Goal: Entertainment & Leisure: Consume media (video, audio)

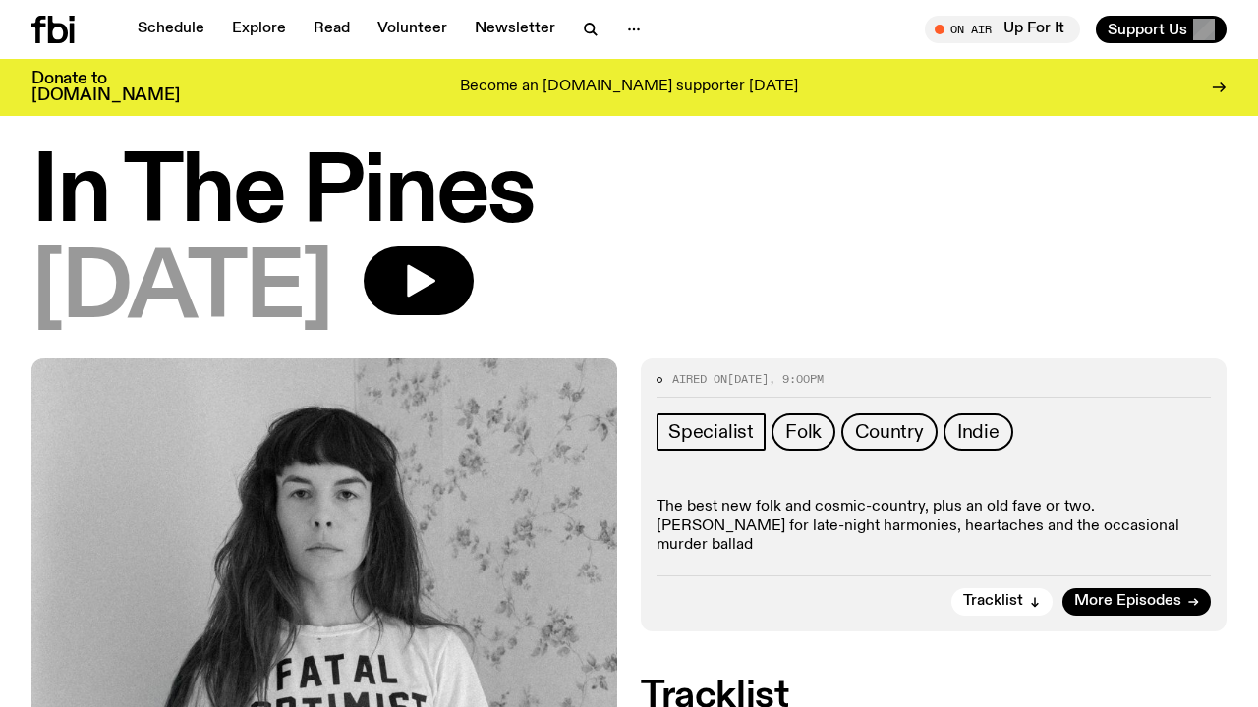
scroll to position [20, 0]
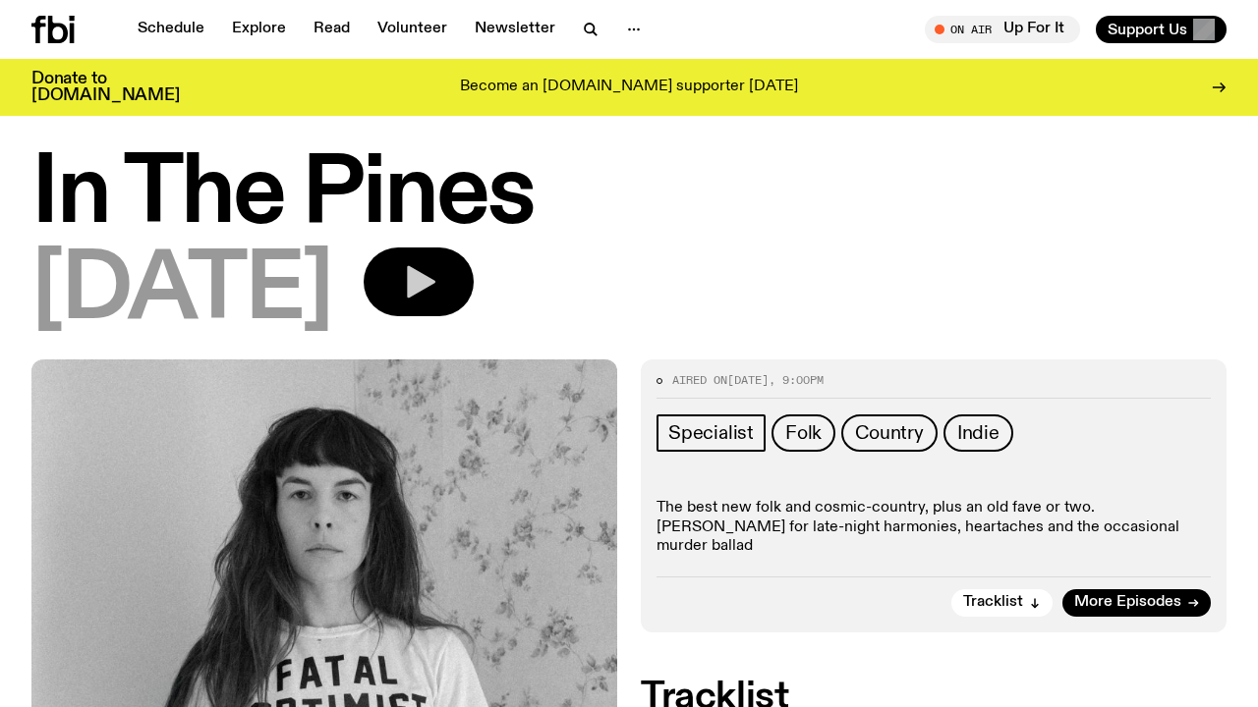
click at [435, 279] on icon "button" at bounding box center [421, 282] width 28 height 32
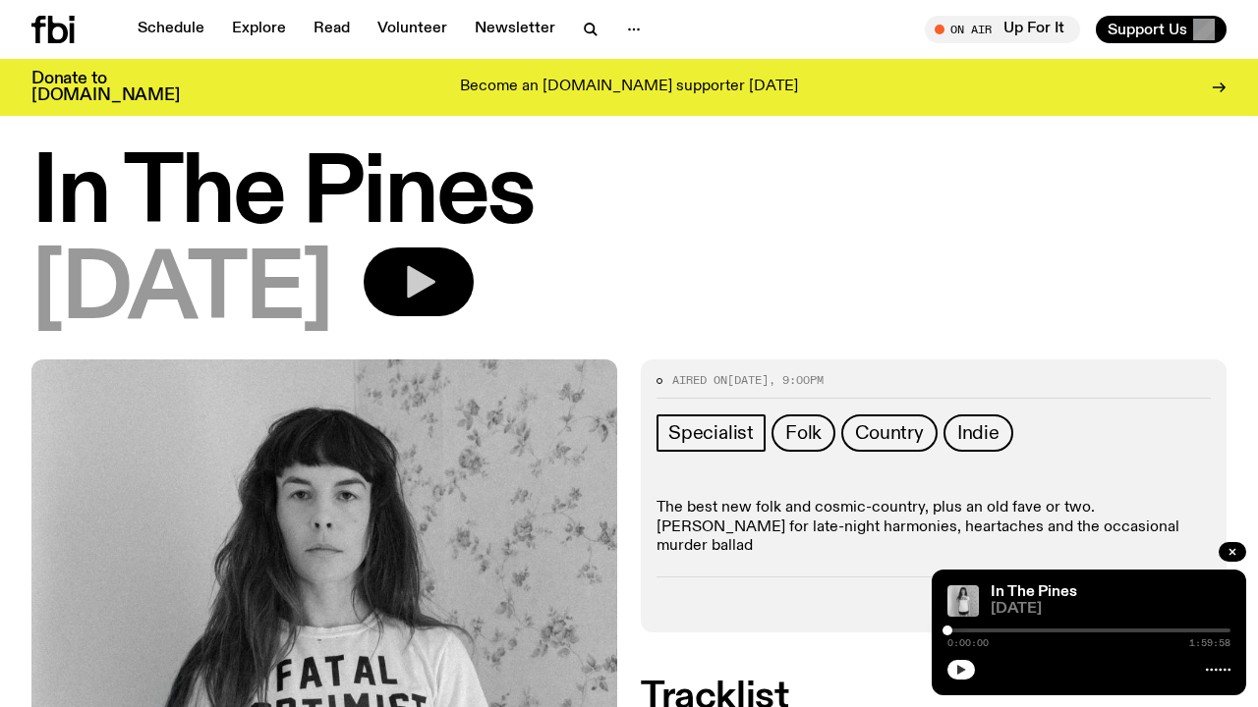
click at [960, 672] on icon "button" at bounding box center [961, 670] width 9 height 10
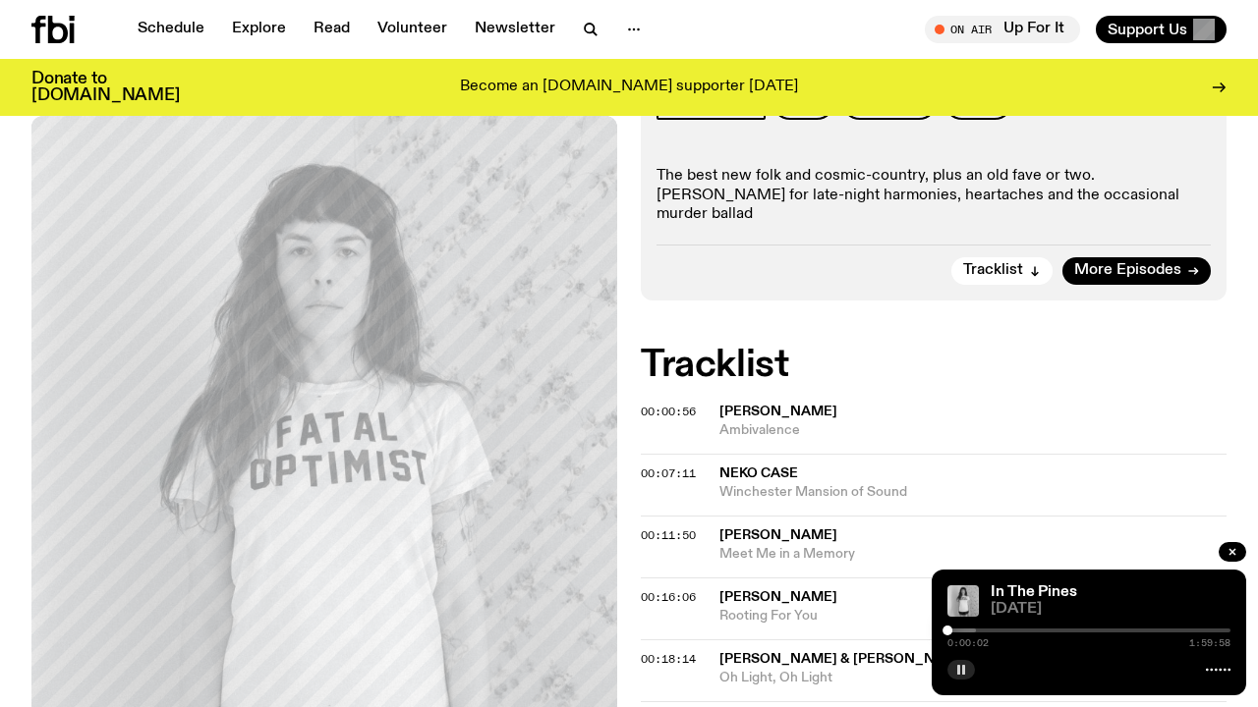
scroll to position [353, 0]
drag, startPoint x: 1013, startPoint y: 629, endPoint x: 1064, endPoint y: 631, distance: 51.1
click at [1064, 631] on div at bounding box center [1088, 631] width 283 height 4
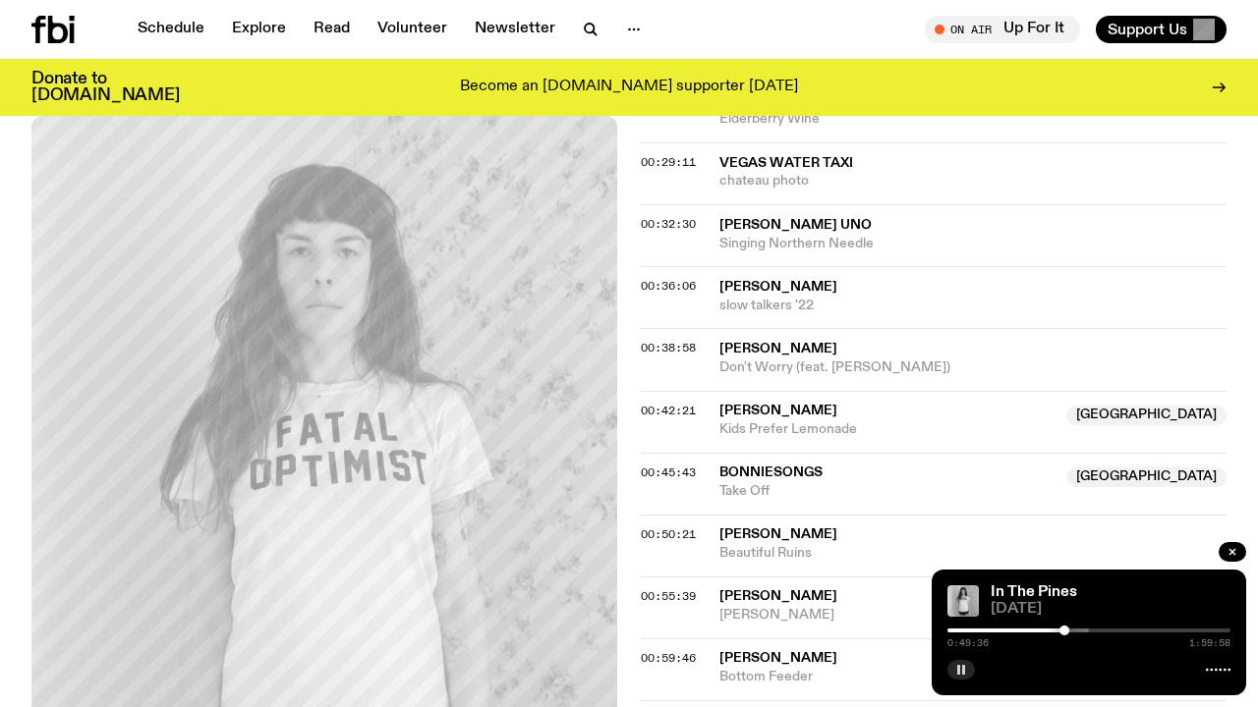
scroll to position [1023, 0]
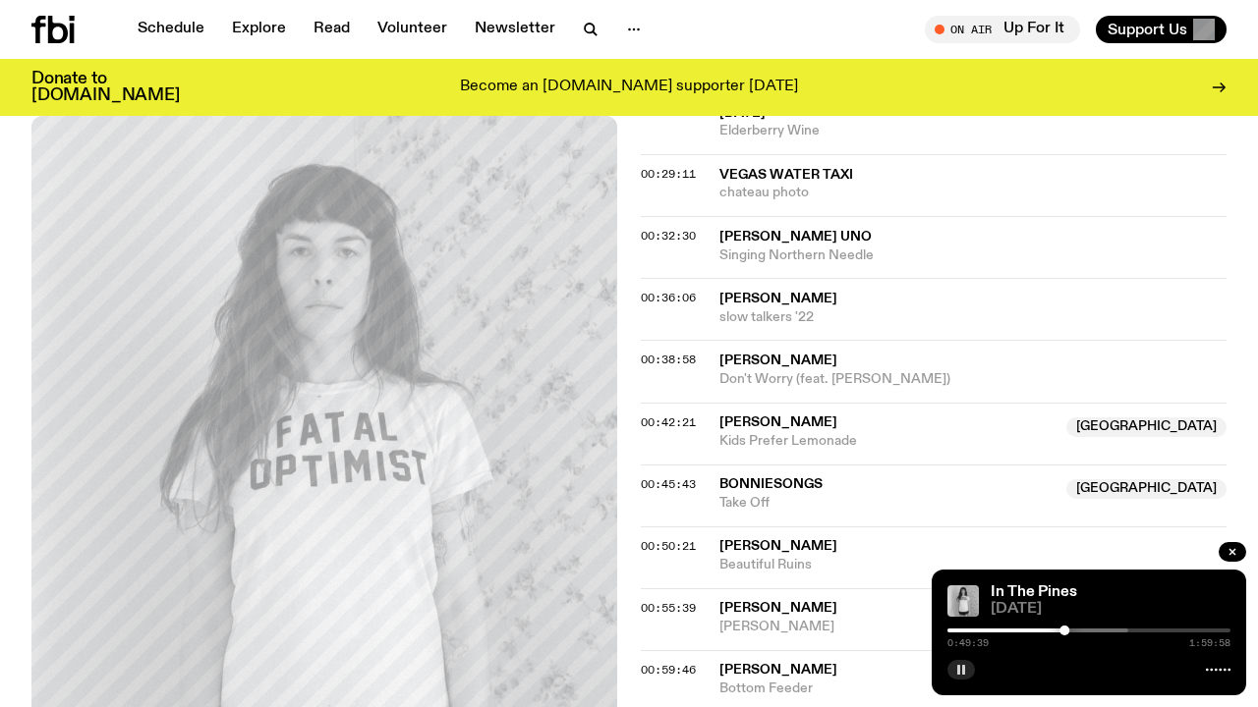
click at [791, 416] on span "[PERSON_NAME]" at bounding box center [778, 423] width 118 height 14
click at [947, 432] on span "Kids Prefer Lemonade" at bounding box center [886, 441] width 335 height 19
click at [682, 415] on span "00:42:21" at bounding box center [668, 423] width 55 height 16
click at [632, 383] on div "Aired on [DATE] 9:00pm Specialist Folk Country Indie The best new folk and cosm…" at bounding box center [629, 476] width 1258 height 2241
click at [665, 415] on span "00:42:21" at bounding box center [668, 423] width 55 height 16
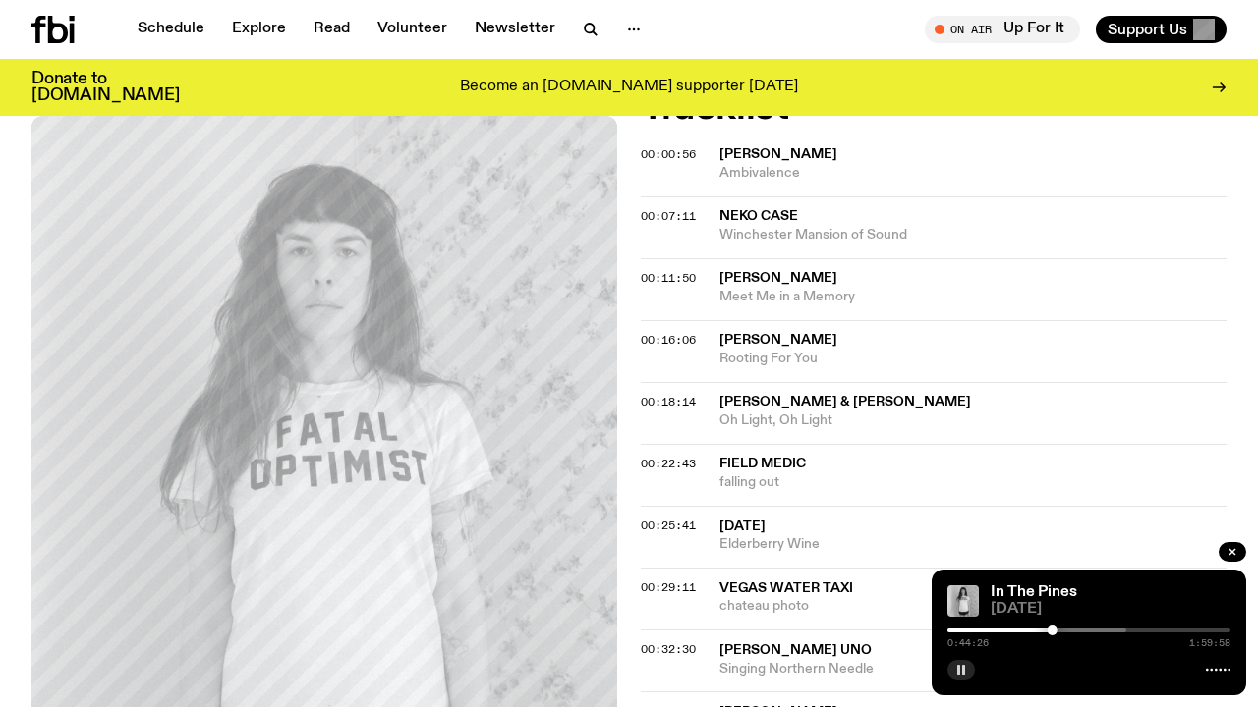
scroll to position [613, 0]
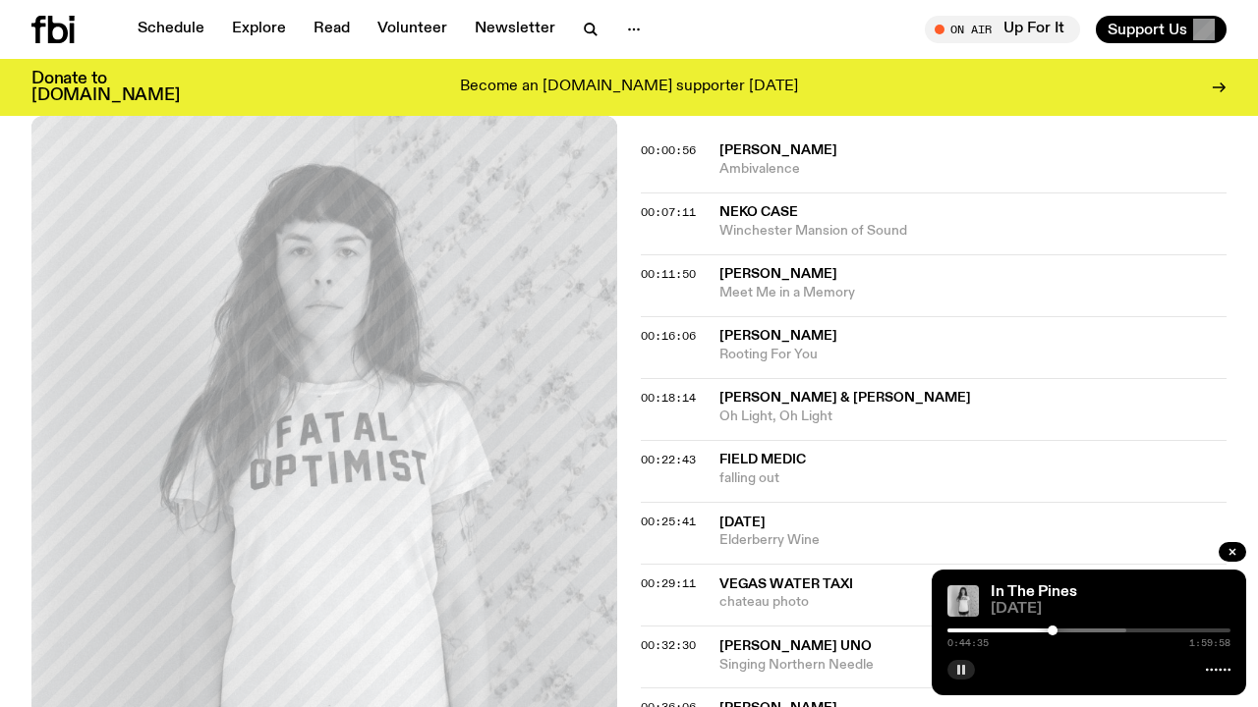
click at [1096, 316] on div "00:16:06 [PERSON_NAME] Rooting For You" at bounding box center [934, 347] width 586 height 62
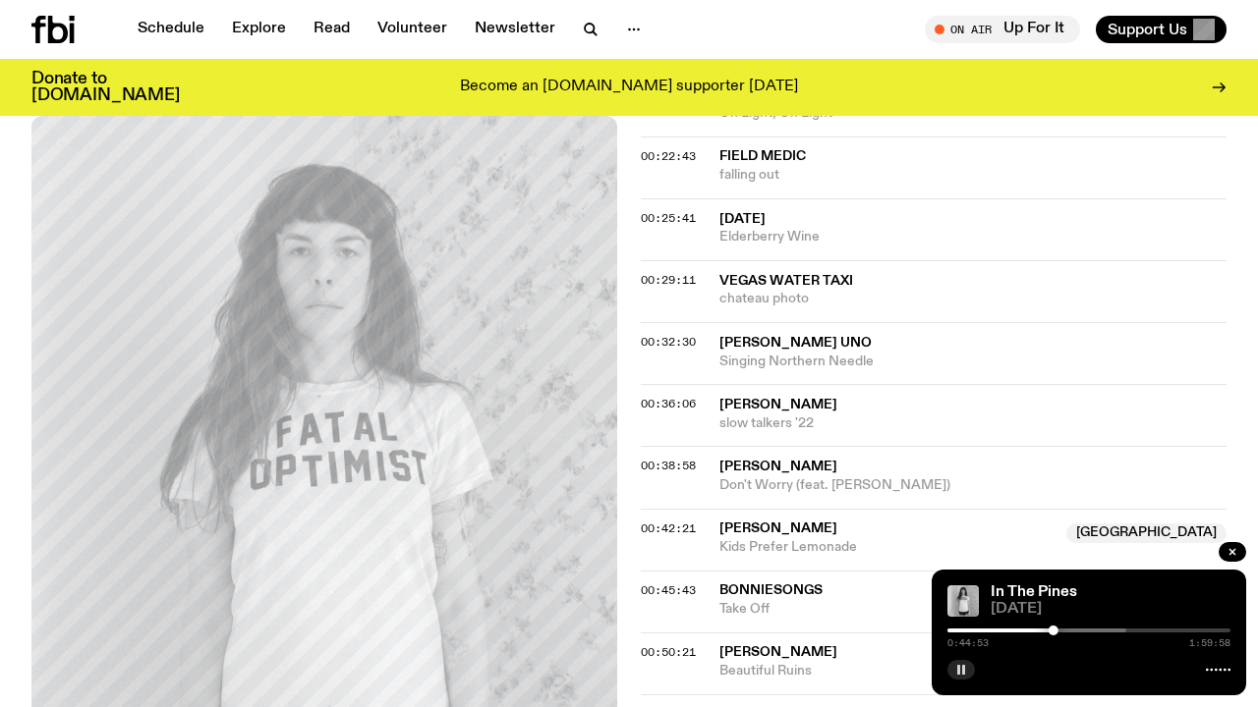
scroll to position [921, 0]
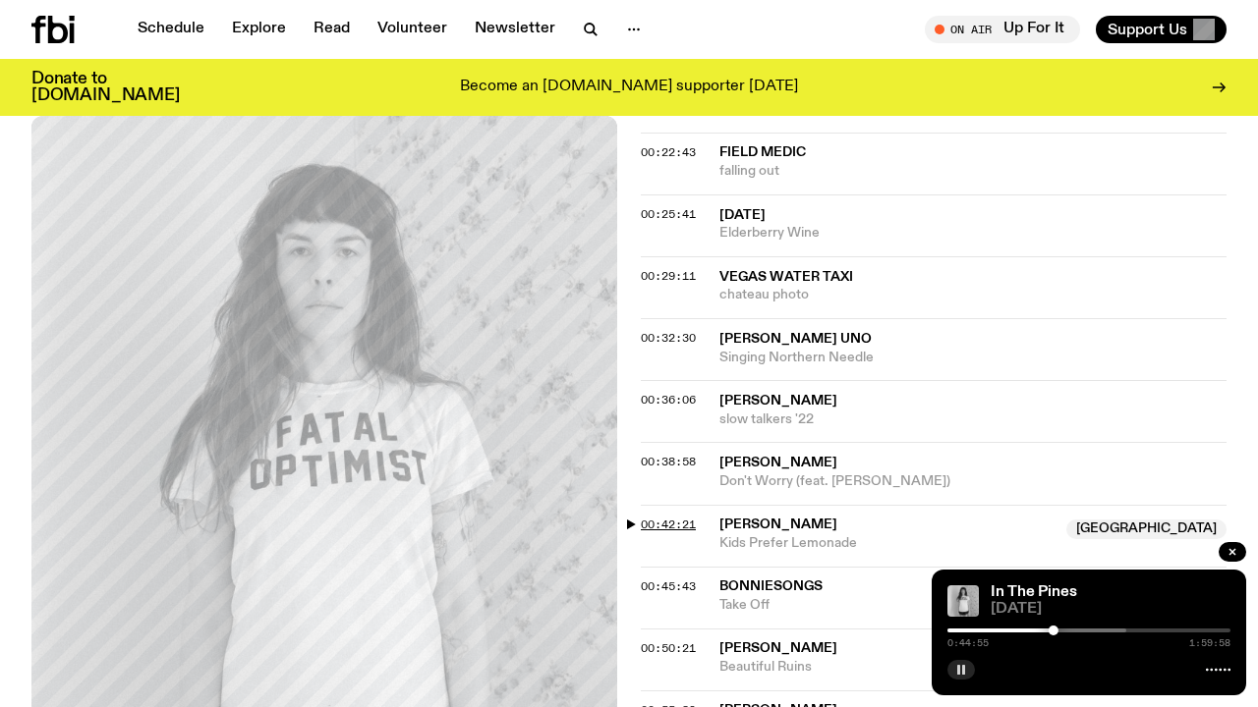
click at [661, 517] on span "00:42:21" at bounding box center [668, 525] width 55 height 16
click at [1231, 548] on icon "button" at bounding box center [1232, 552] width 12 height 12
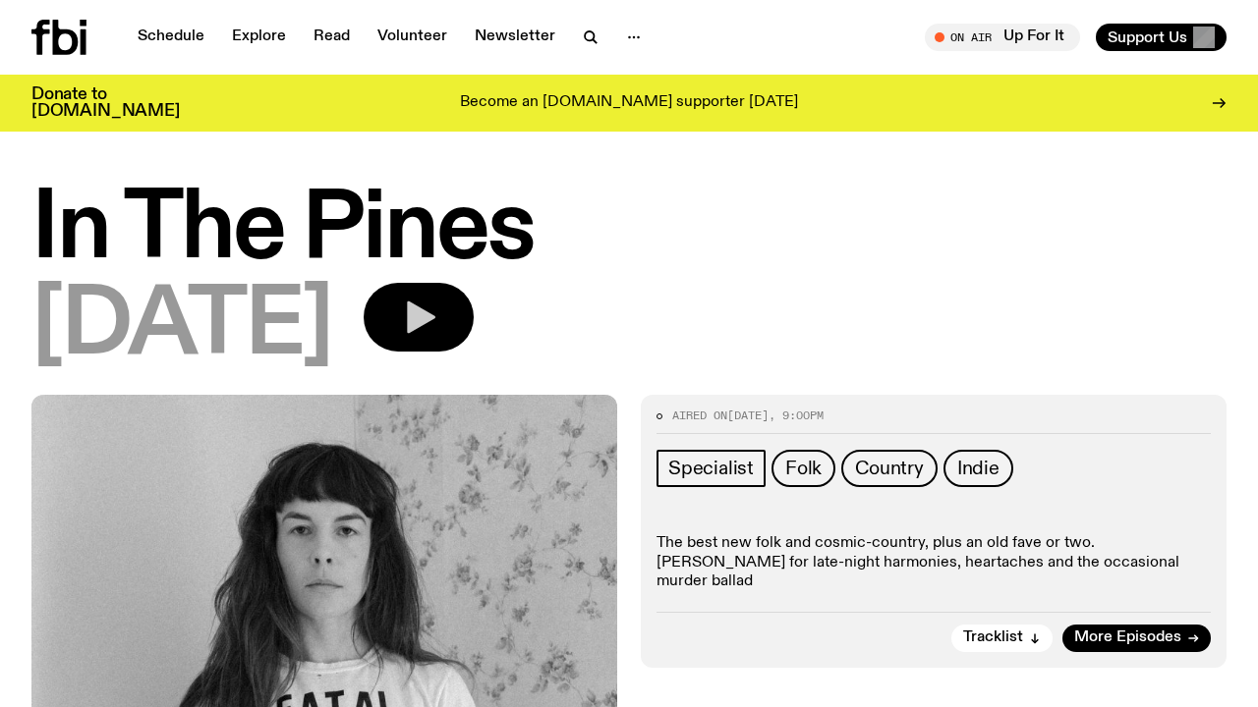
scroll to position [0, 0]
click at [435, 318] on icon "button" at bounding box center [421, 318] width 28 height 32
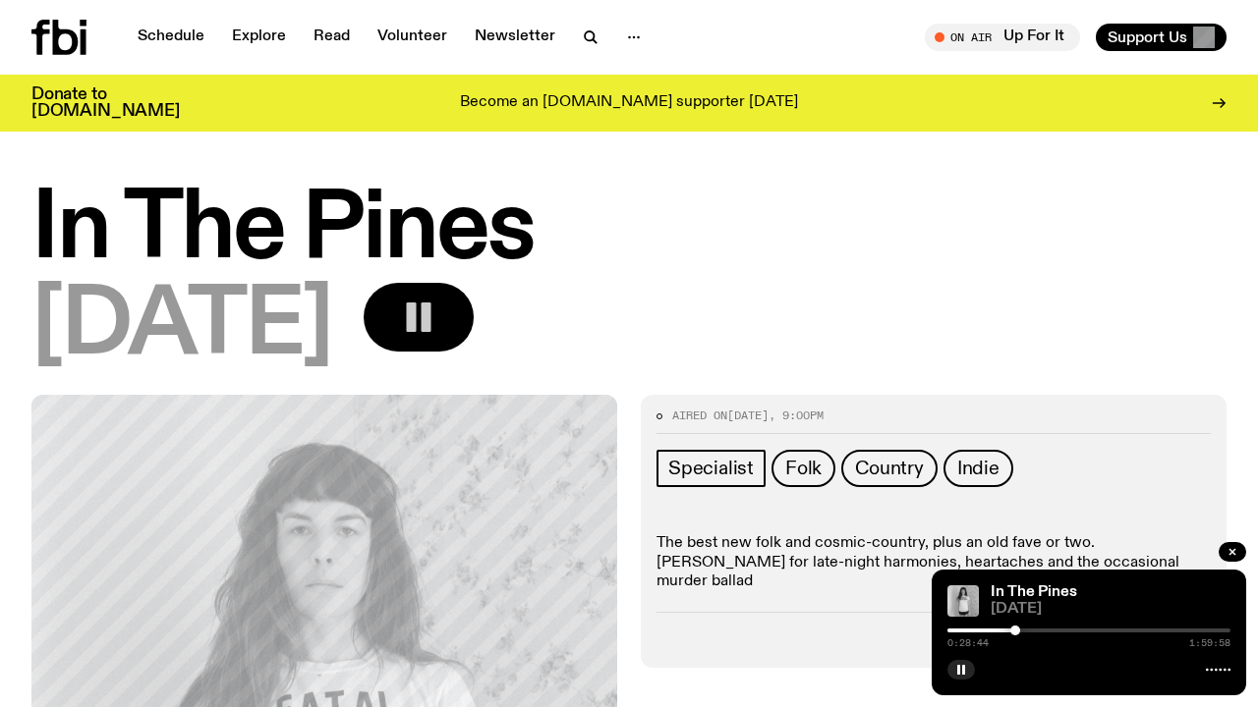
drag, startPoint x: 949, startPoint y: 634, endPoint x: 1024, endPoint y: 634, distance: 74.7
click at [1020, 634] on div at bounding box center [1015, 631] width 10 height 10
click at [675, 318] on div "[DATE]" at bounding box center [628, 327] width 1195 height 88
